Goal: Task Accomplishment & Management: Manage account settings

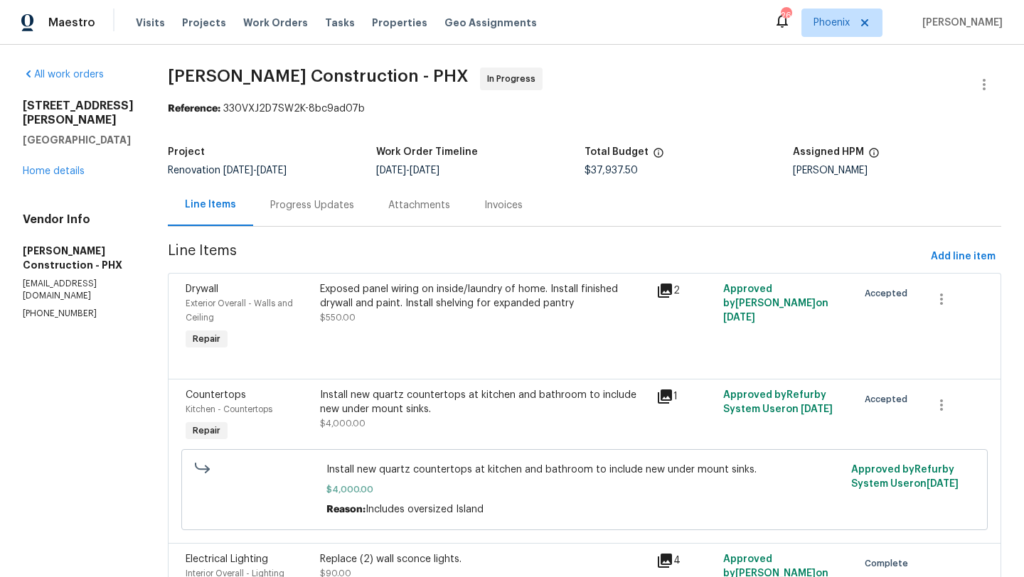
scroll to position [4027, 0]
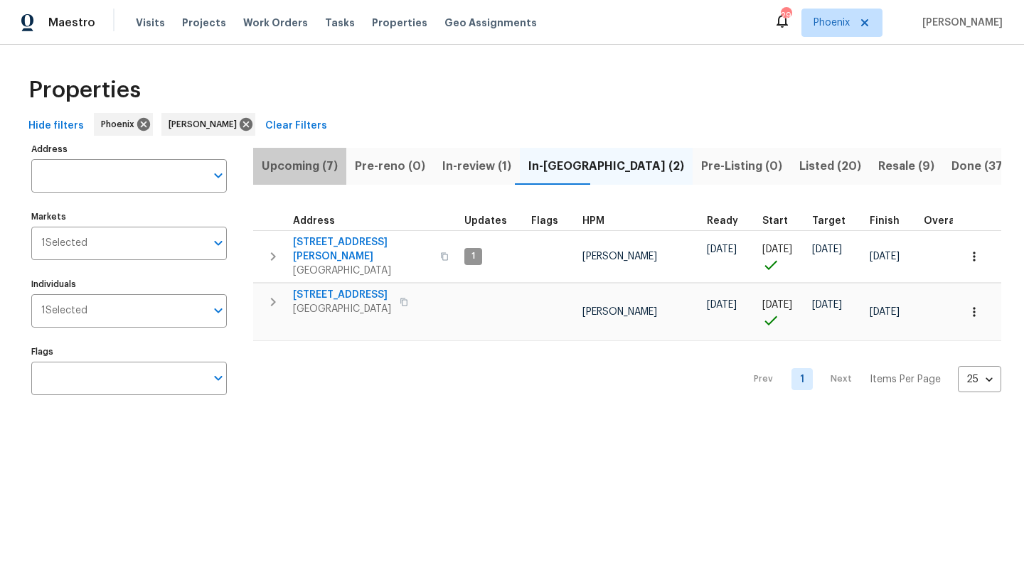
click at [316, 167] on span "Upcoming (7)" at bounding box center [300, 166] width 76 height 20
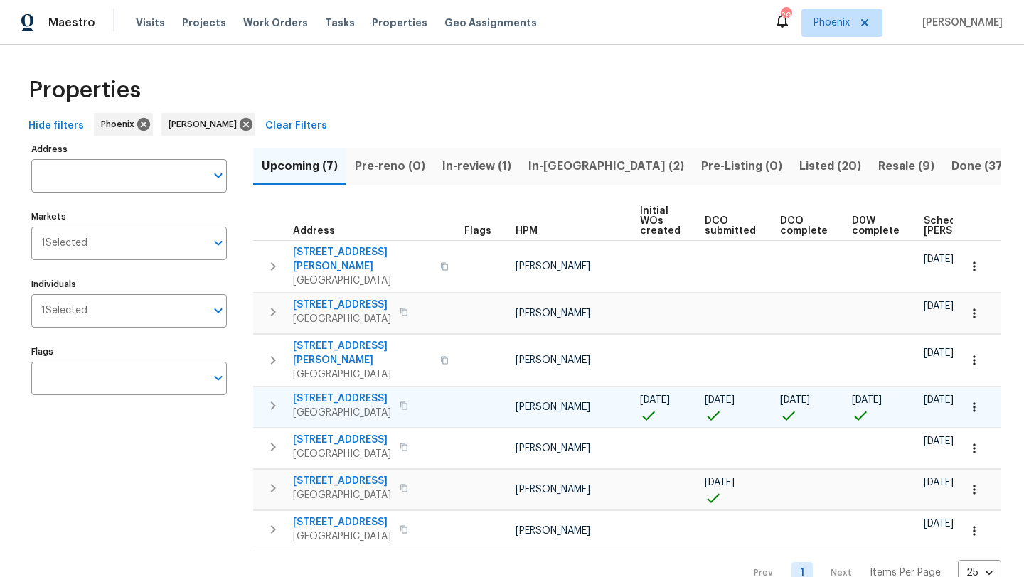
scroll to position [0, 156]
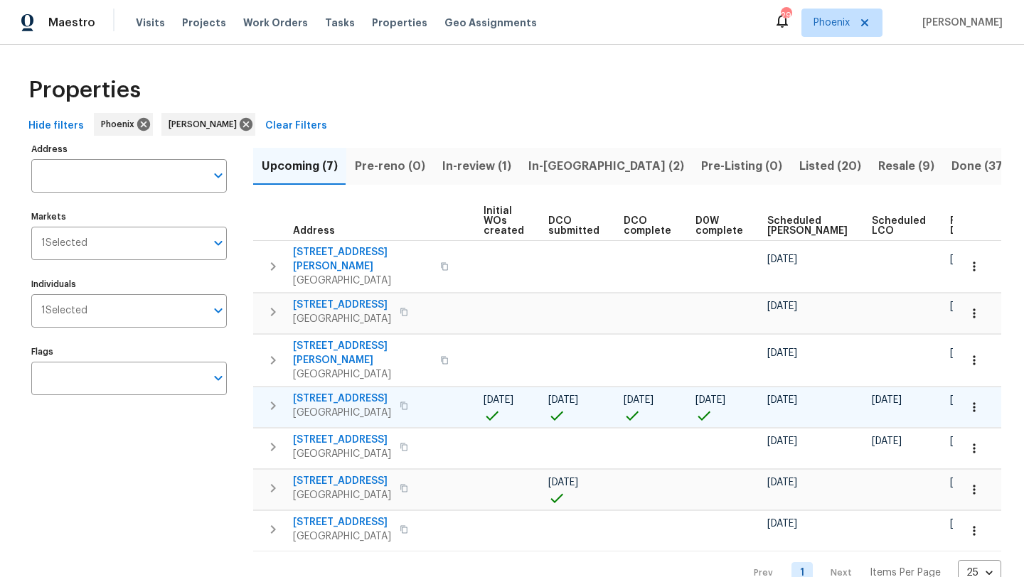
click at [408, 402] on icon "button" at bounding box center [403, 406] width 9 height 9
click at [364, 392] on span "1820 W Expressman St" at bounding box center [342, 399] width 98 height 14
click at [980, 400] on icon "button" at bounding box center [974, 407] width 14 height 14
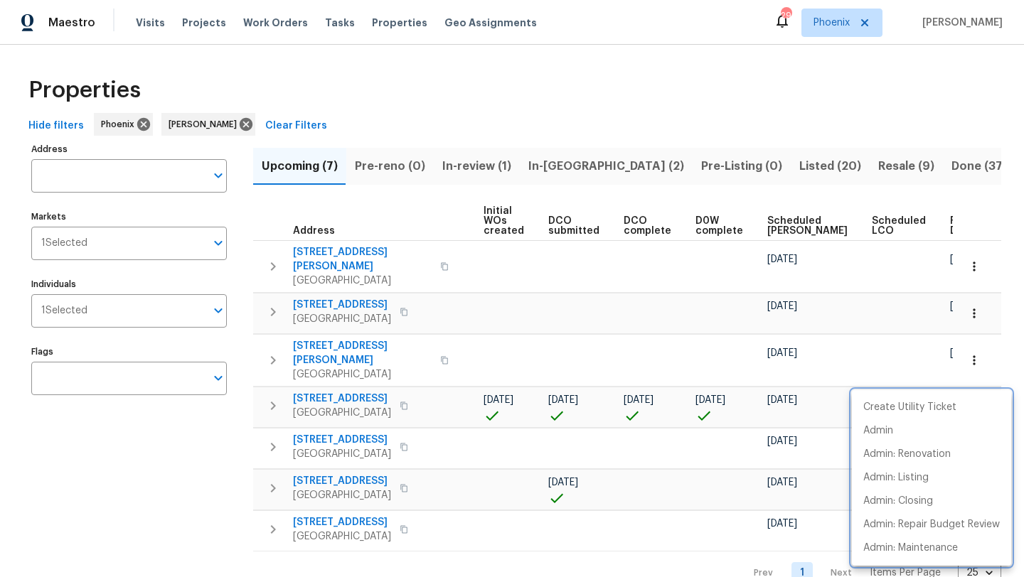
click at [160, 491] on div at bounding box center [512, 288] width 1024 height 577
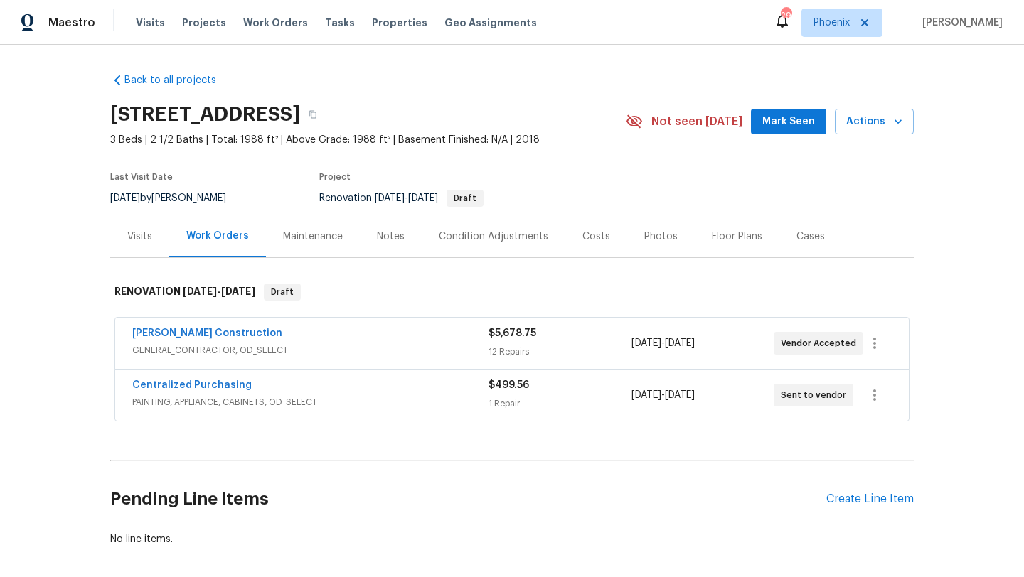
click at [819, 121] on button "Mark Seen" at bounding box center [788, 122] width 75 height 26
click at [905, 125] on button "Actions" at bounding box center [874, 122] width 79 height 26
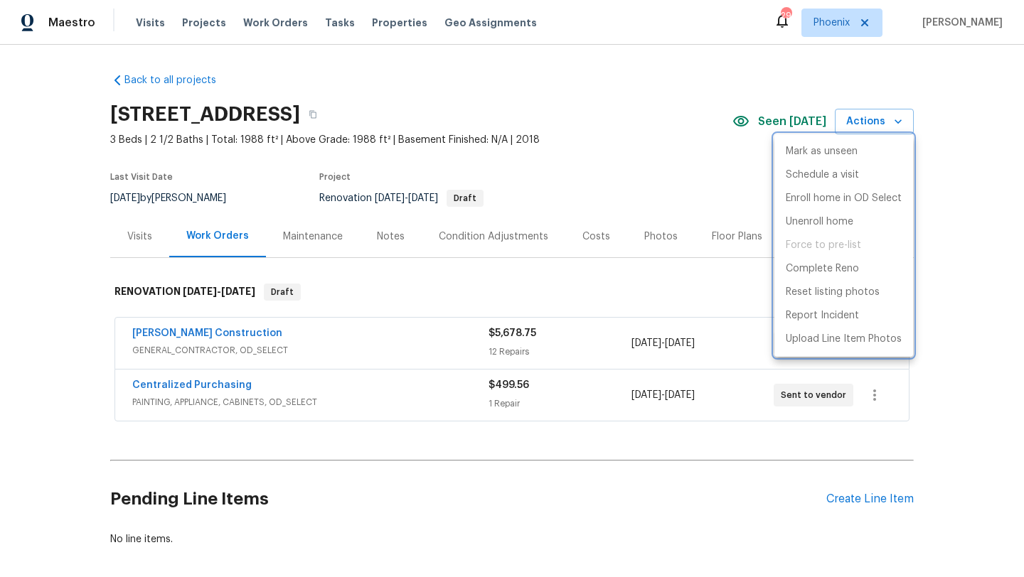
click at [960, 331] on div at bounding box center [512, 288] width 1024 height 577
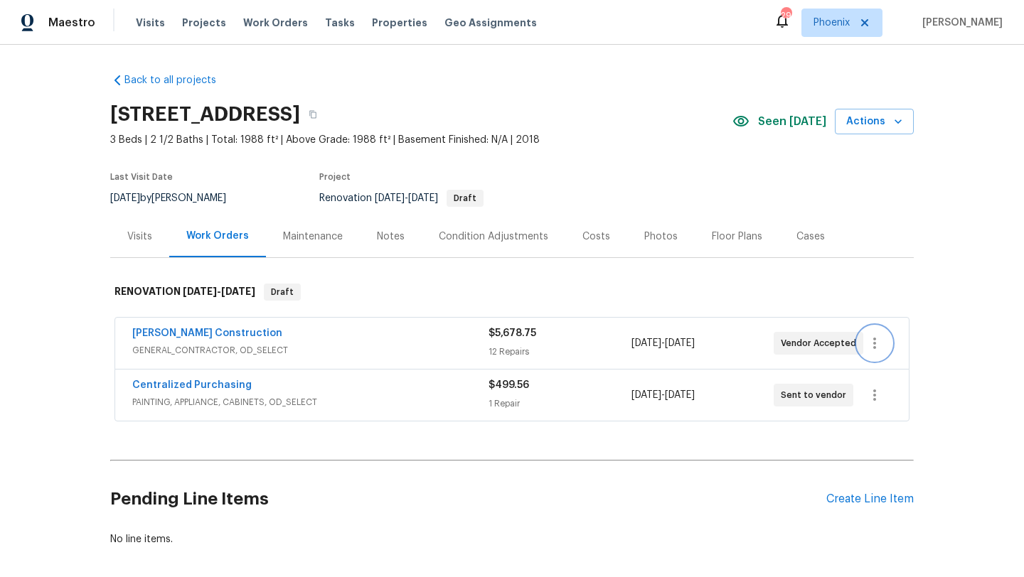
click at [878, 346] on icon "button" at bounding box center [874, 343] width 17 height 17
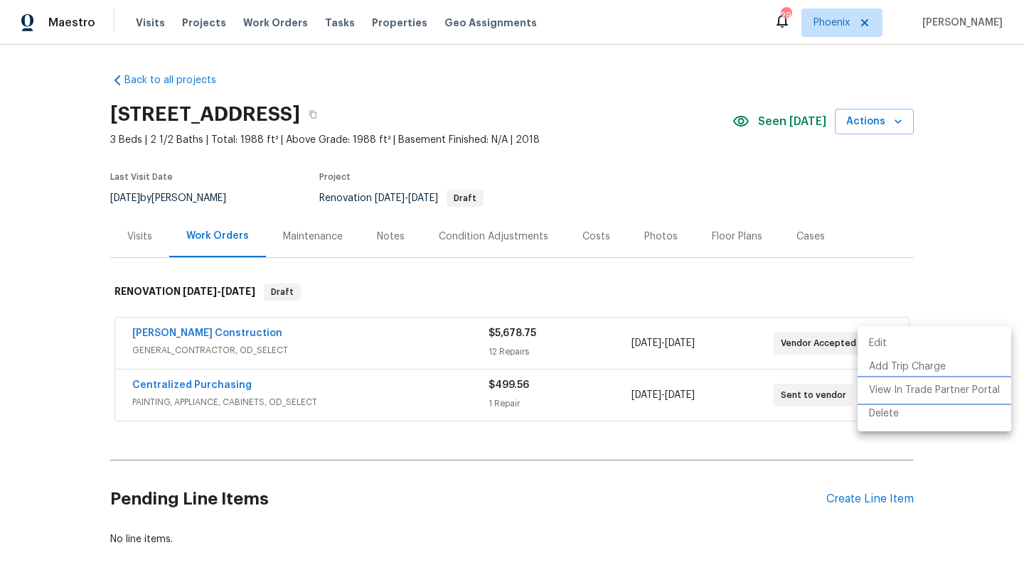
click at [941, 382] on li "View In Trade Partner Portal" at bounding box center [934, 390] width 154 height 23
click at [684, 222] on div at bounding box center [512, 288] width 1024 height 577
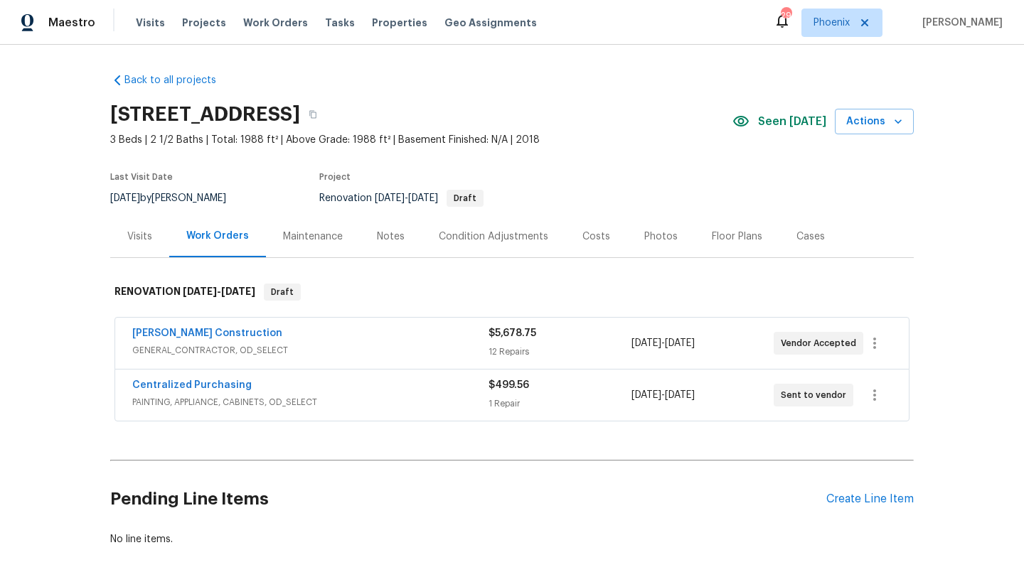
click at [692, 124] on div "1820 W Expressman St, Apache Junction, AZ 85120" at bounding box center [421, 114] width 622 height 37
click at [225, 333] on link "Strasser Construction" at bounding box center [207, 333] width 150 height 10
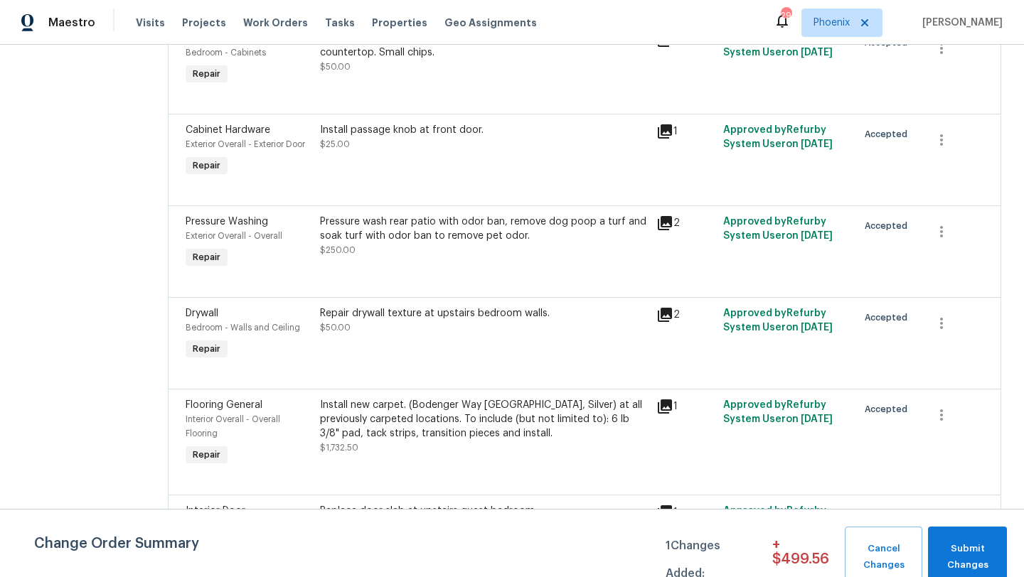
scroll to position [1353, 0]
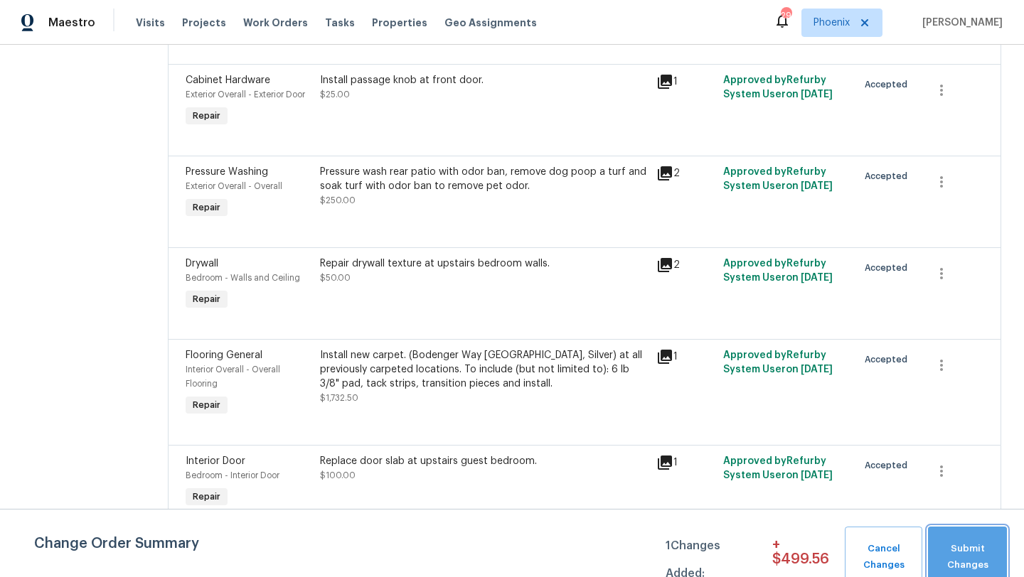
click at [968, 542] on span "Submit Changes" at bounding box center [967, 557] width 65 height 33
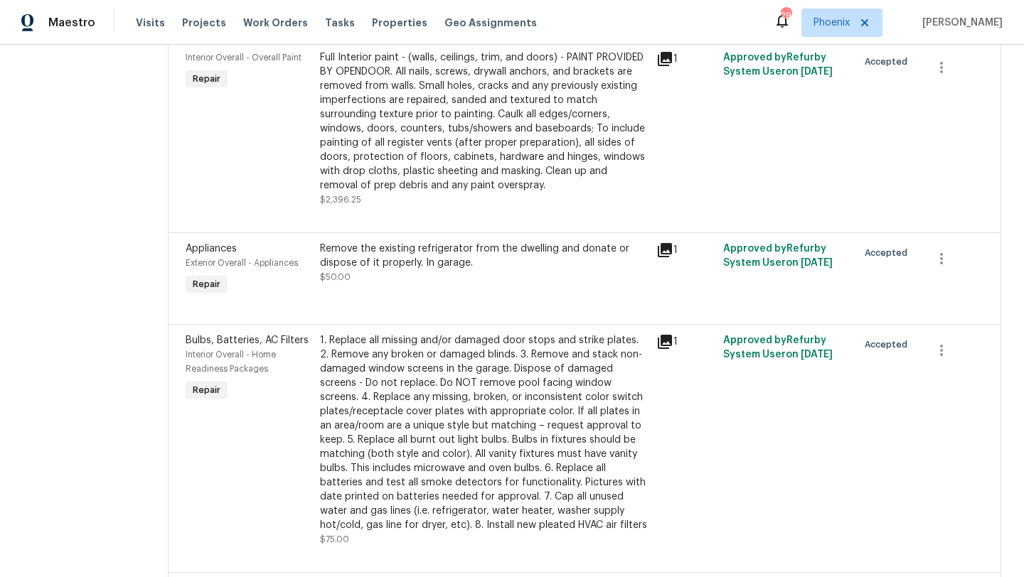
scroll to position [0, 0]
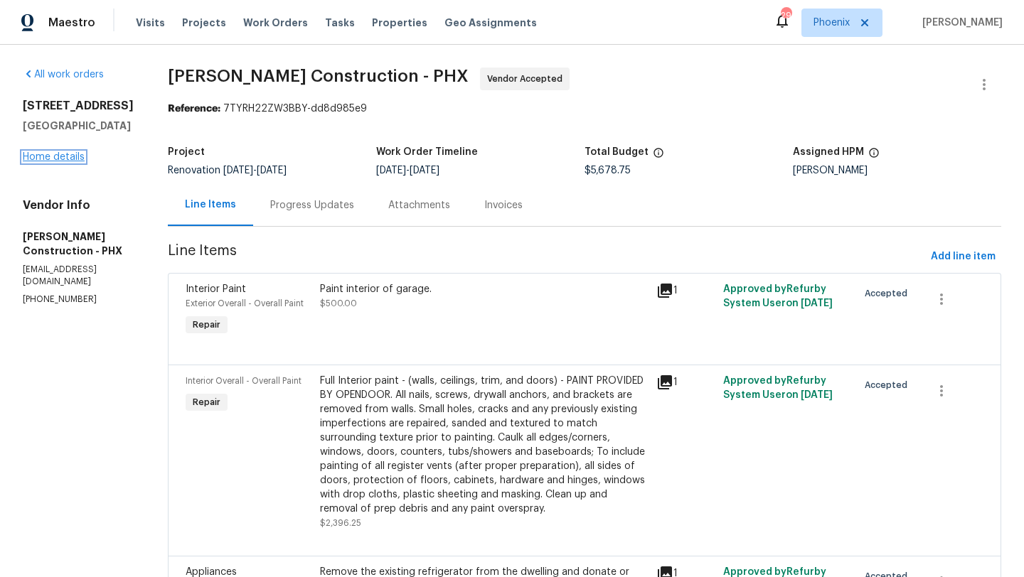
click at [73, 162] on link "Home details" at bounding box center [54, 157] width 62 height 10
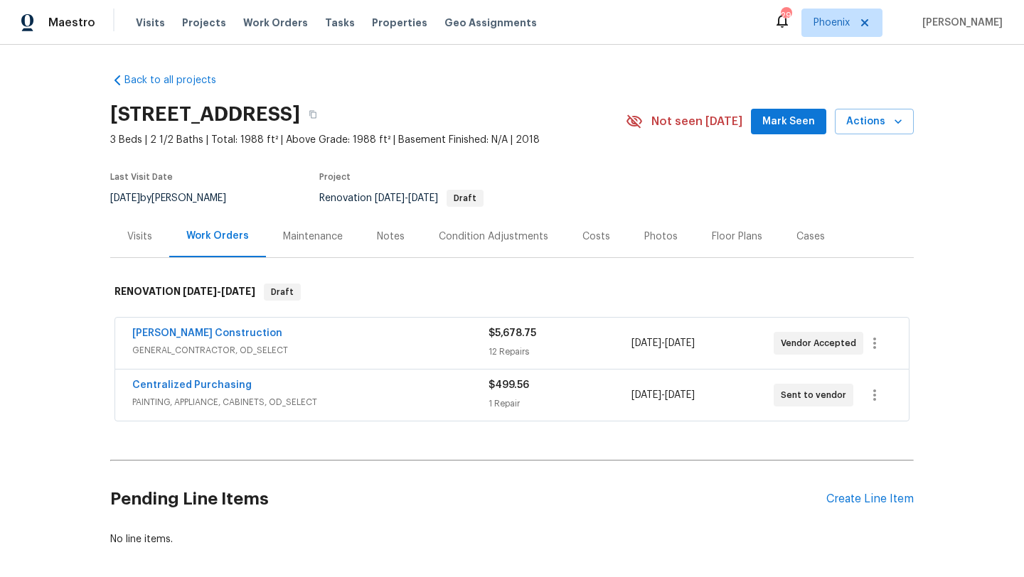
click at [783, 119] on span "Mark Seen" at bounding box center [788, 122] width 53 height 18
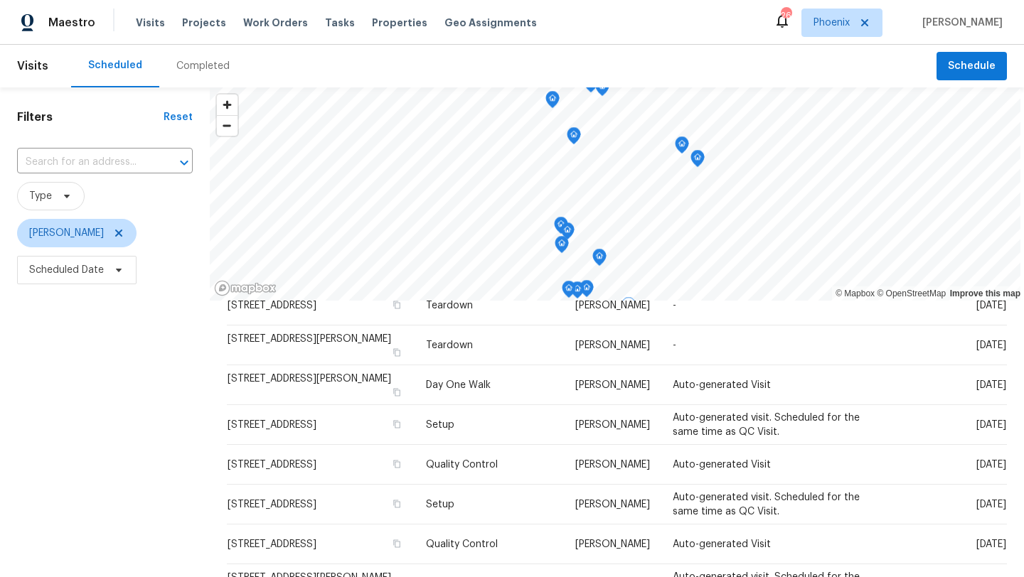
scroll to position [478, 0]
